Goal: Find contact information: Find contact information

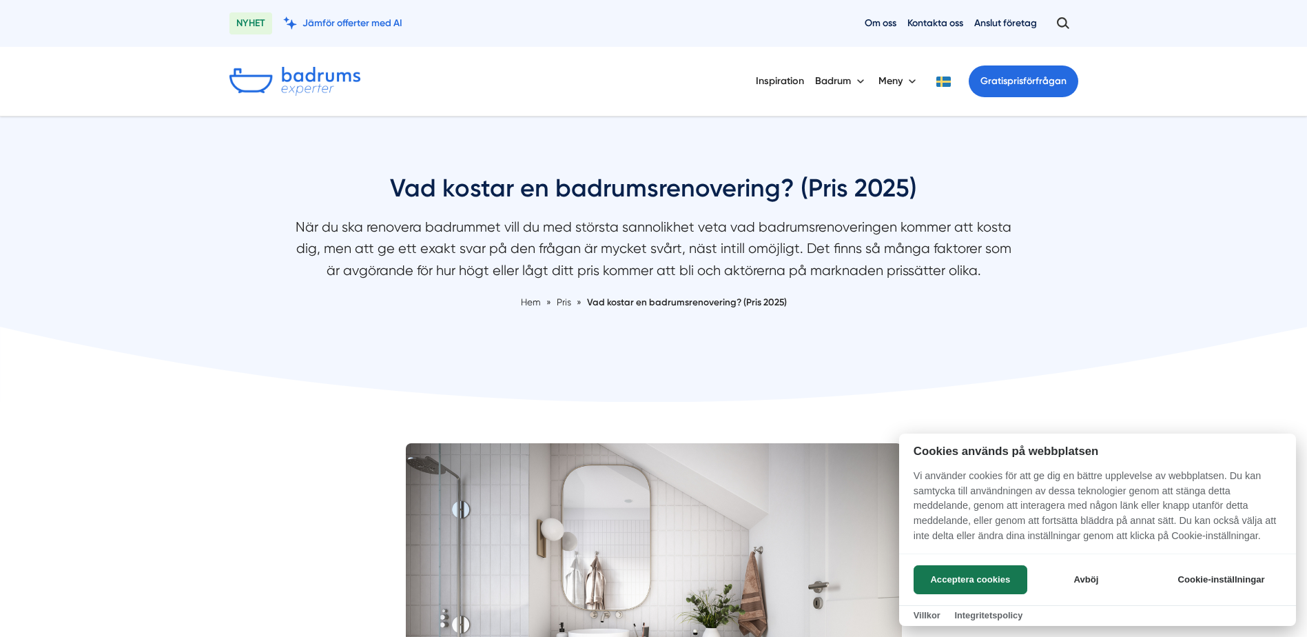
click at [931, 23] on div at bounding box center [653, 318] width 1307 height 637
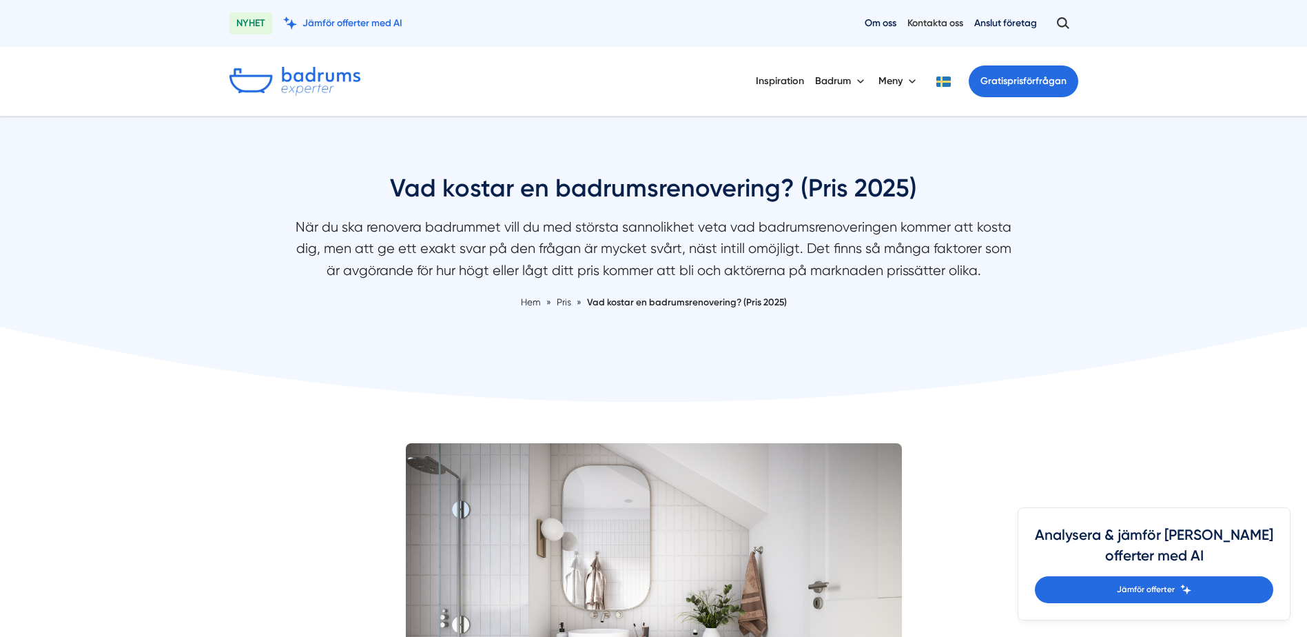
click at [936, 22] on link "Kontakta oss" at bounding box center [936, 23] width 56 height 13
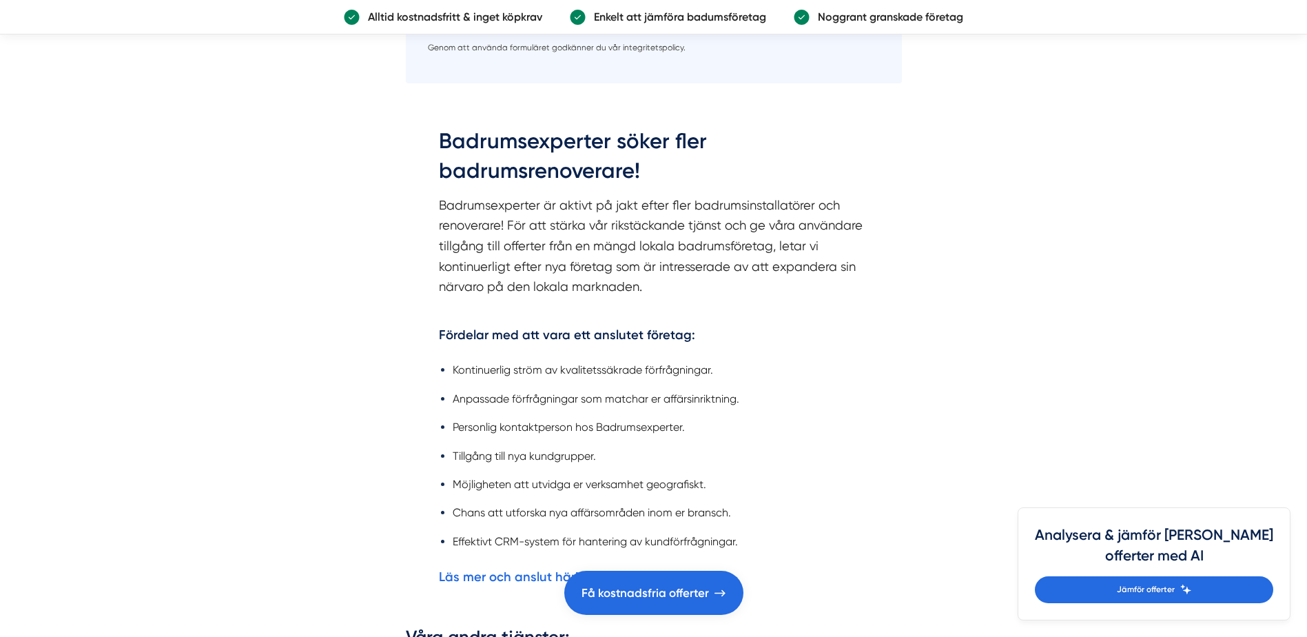
scroll to position [2194, 0]
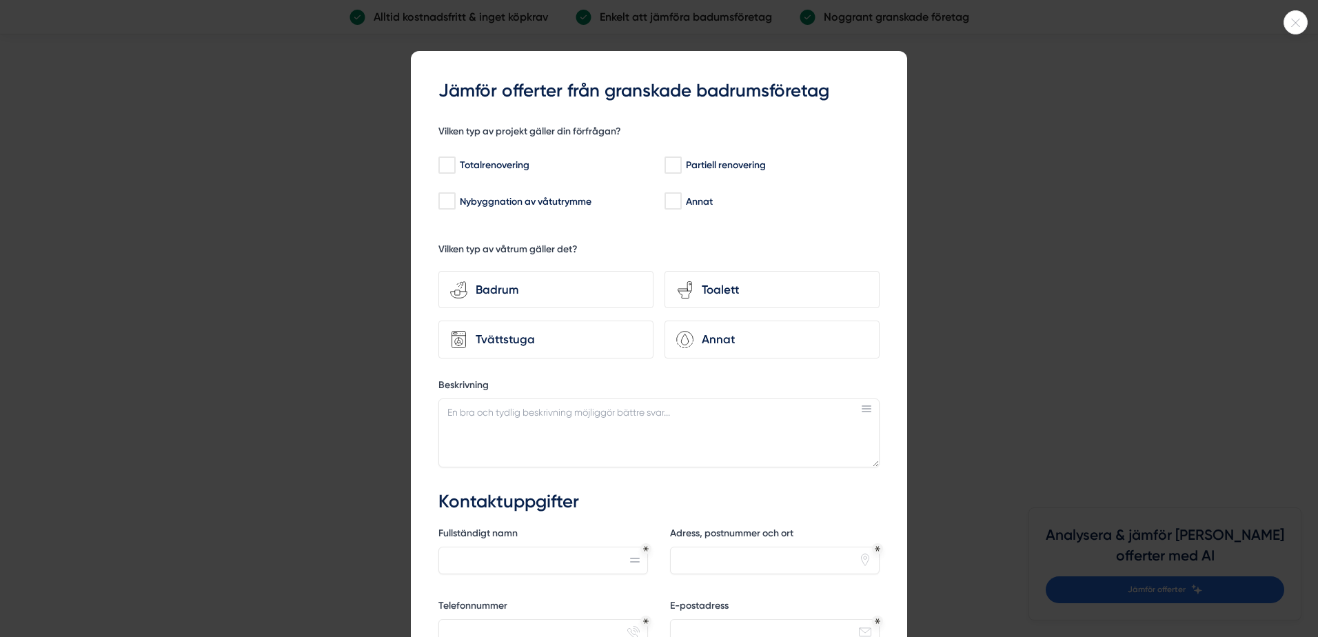
drag, startPoint x: 1313, startPoint y: 87, endPoint x: 1343, endPoint y: 361, distance: 275.9
click at [1317, 361] on html "NYHET Jämför offerter med AI Om oss Kontakta oss Anslut företag Inspiration [GE…" at bounding box center [659, 323] width 1318 height 5034
click at [1293, 23] on icon at bounding box center [1295, 23] width 23 height 8
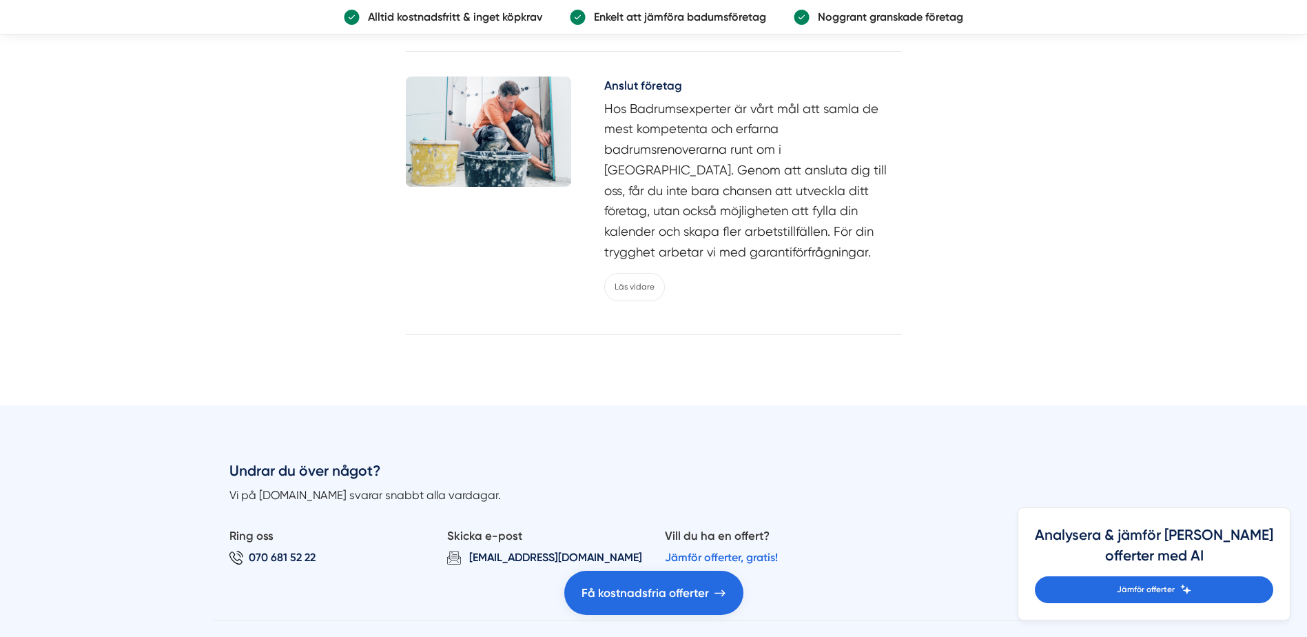
scroll to position [3674, 0]
